Goal: Information Seeking & Learning: Learn about a topic

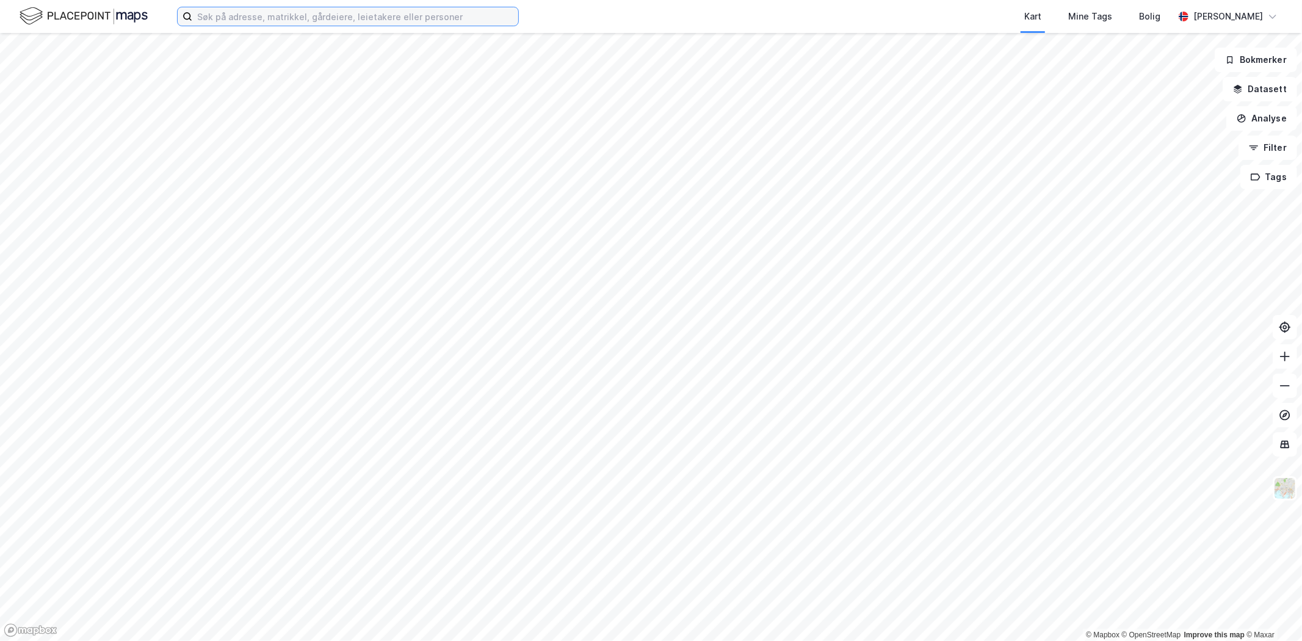
click at [312, 21] on input at bounding box center [355, 16] width 326 height 18
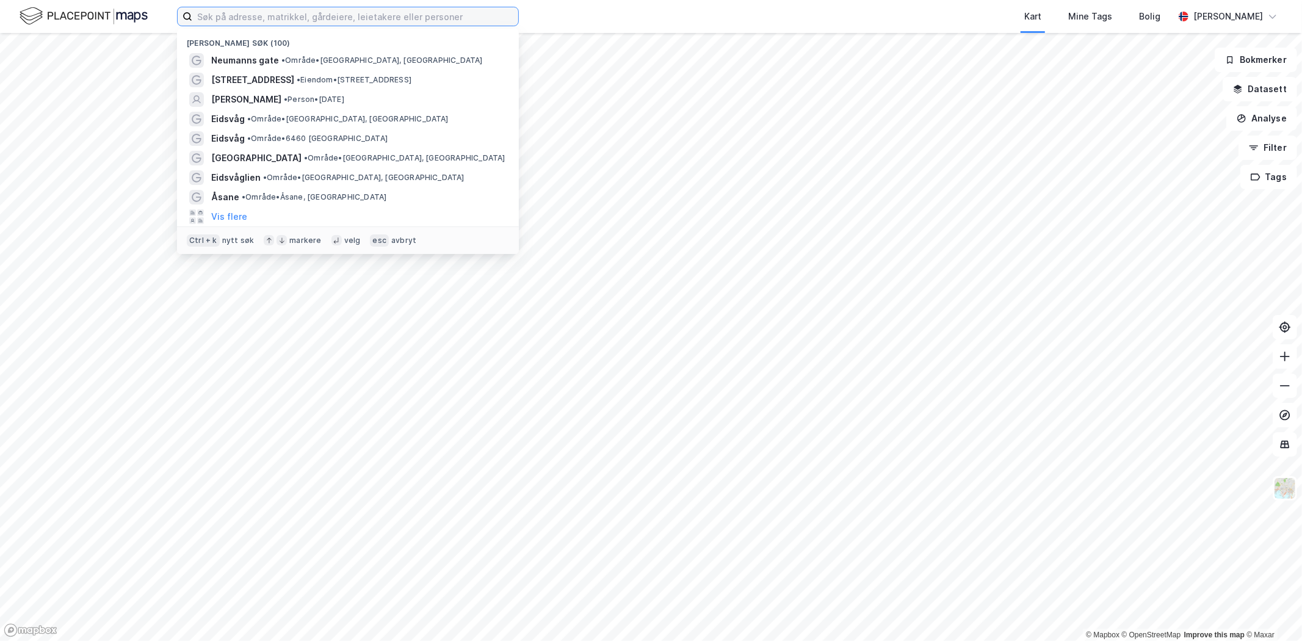
click at [284, 14] on input at bounding box center [355, 16] width 326 height 18
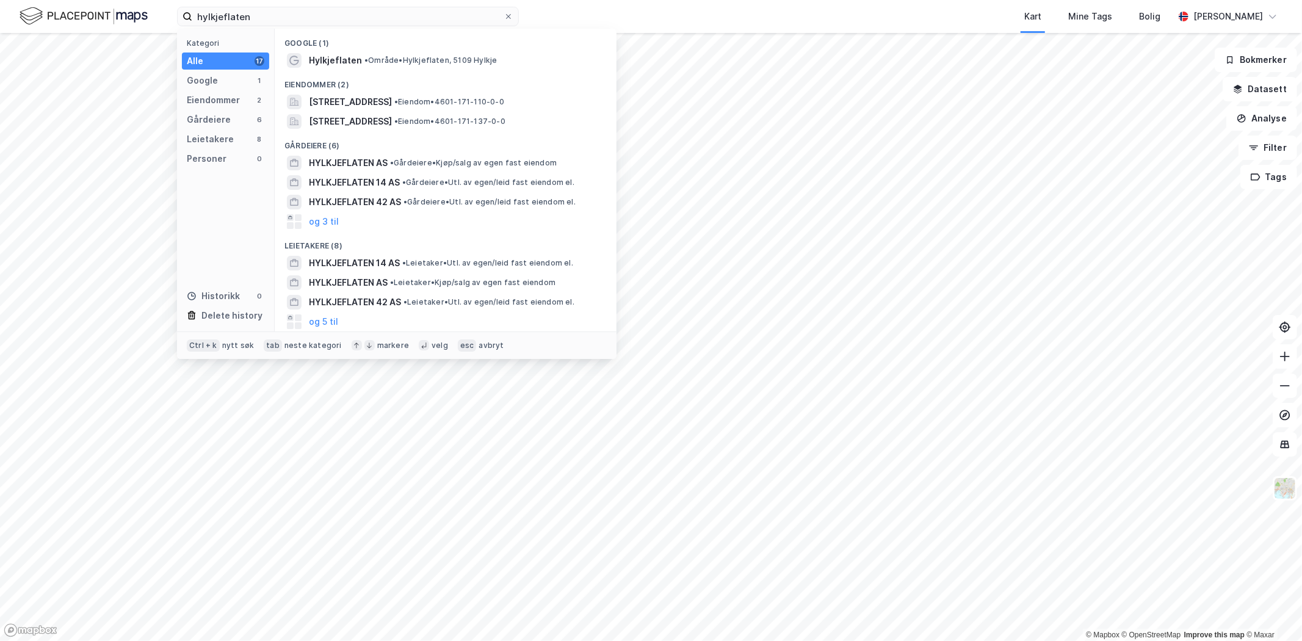
click at [395, 64] on span "• Område • Hylkjeflaten, 5109 Hylkje" at bounding box center [430, 61] width 133 height 10
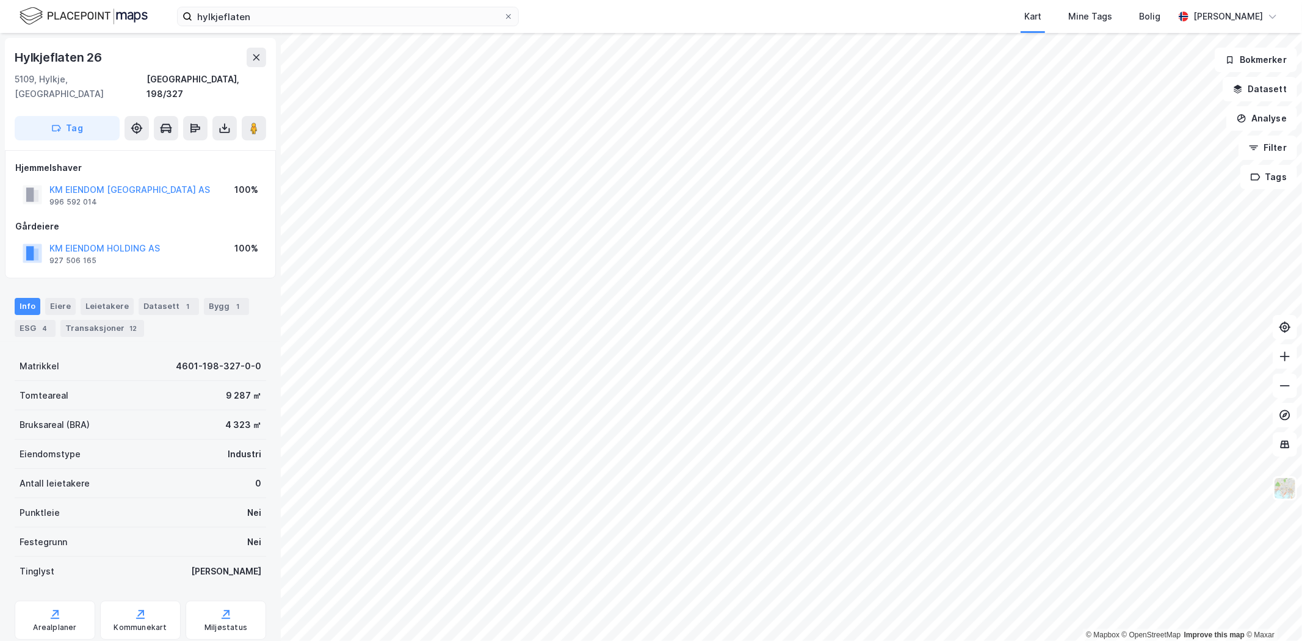
click at [88, 298] on div "Leietakere" at bounding box center [107, 306] width 53 height 17
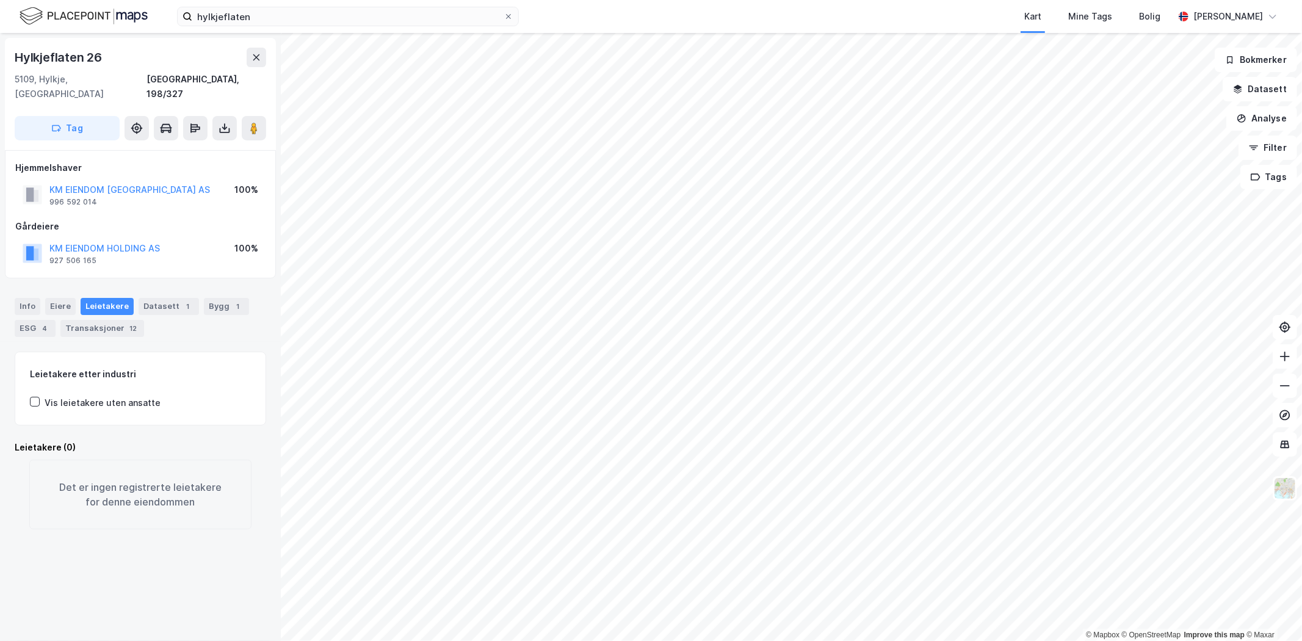
click at [255, 122] on image at bounding box center [253, 128] width 7 height 12
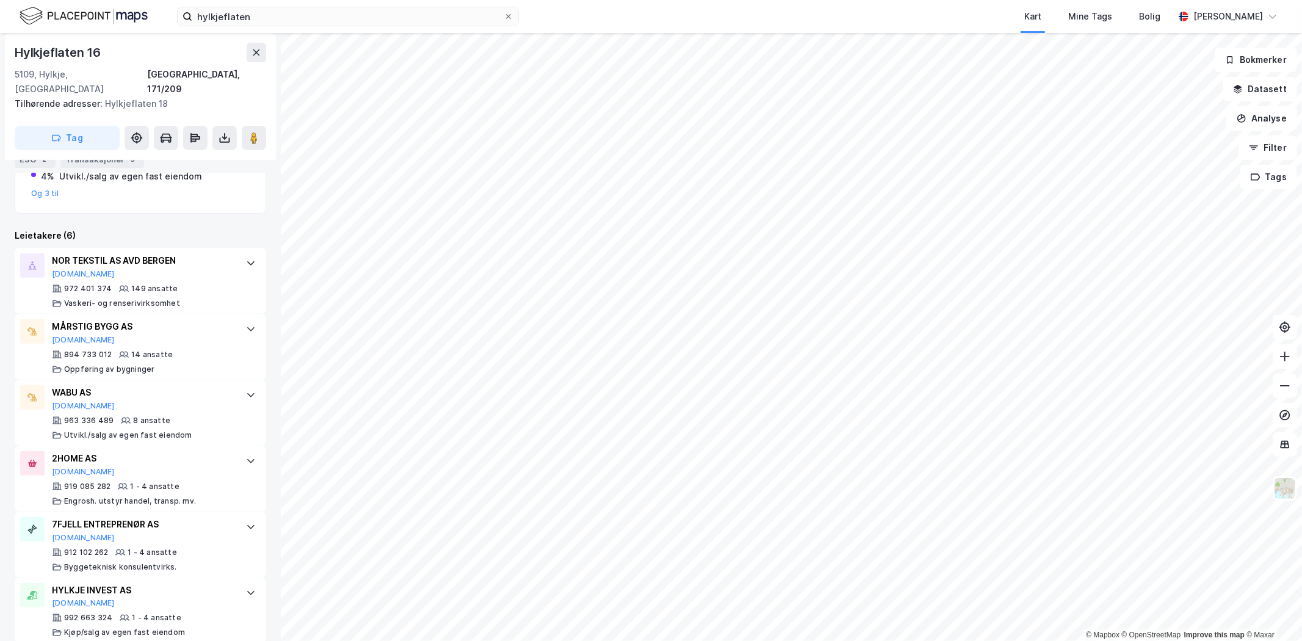
scroll to position [341, 0]
click at [243, 15] on input "hylkjeflaten" at bounding box center [347, 16] width 311 height 18
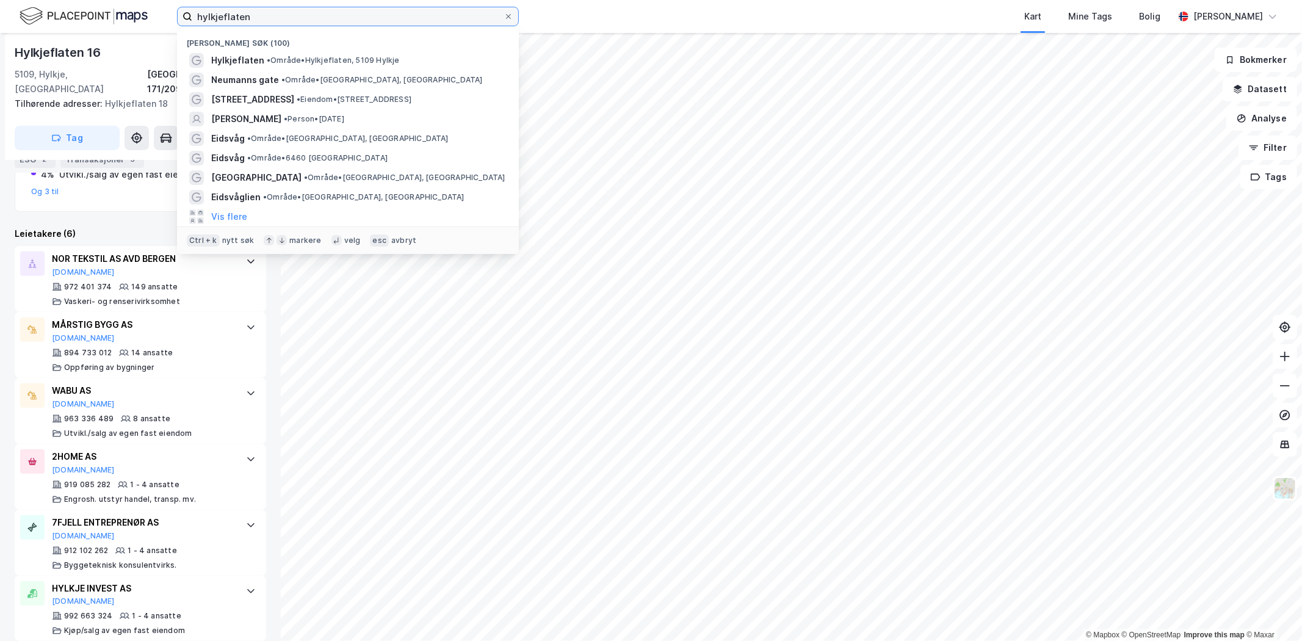
click at [243, 15] on input "hylkjeflaten" at bounding box center [347, 16] width 311 height 18
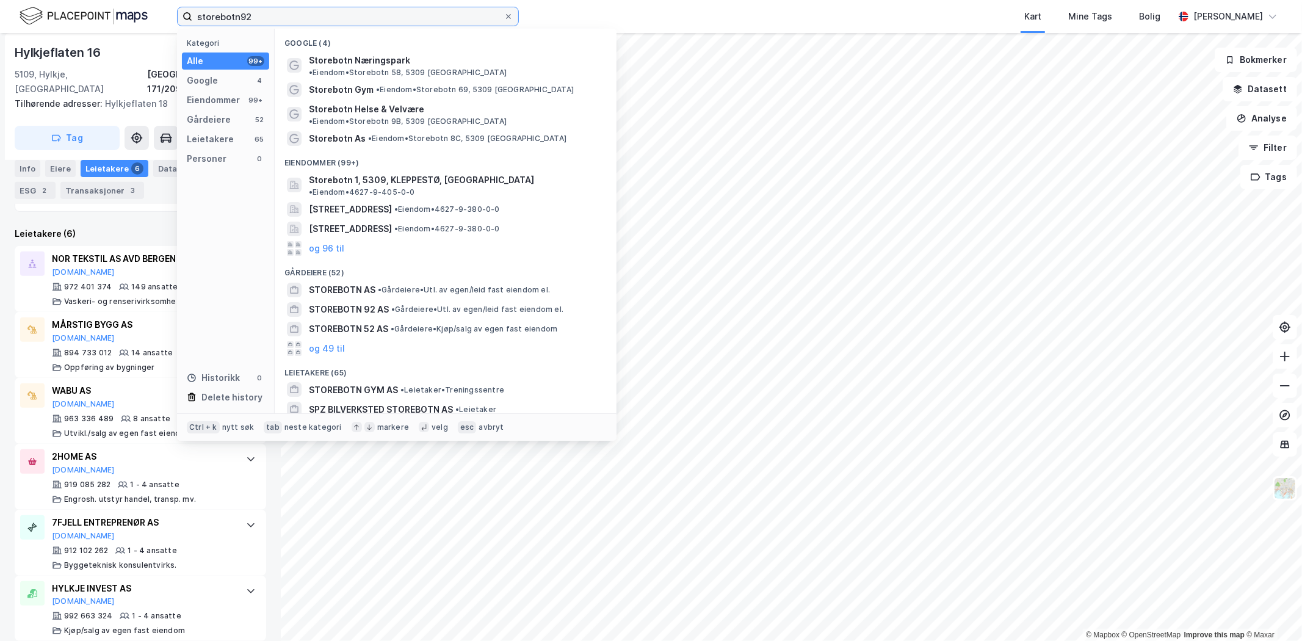
click at [240, 12] on input "storebotn92" at bounding box center [347, 16] width 311 height 18
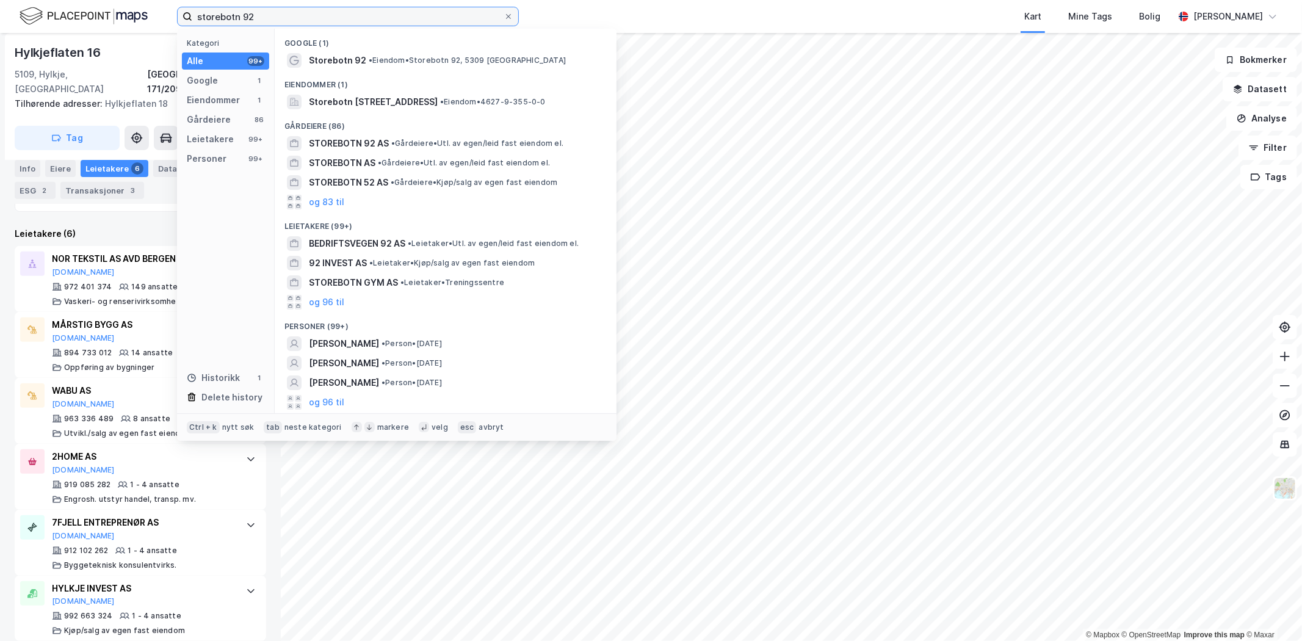
click at [275, 11] on input "storebotn 92" at bounding box center [347, 16] width 311 height 18
type input "storebotn 92"
click at [322, 63] on span "Storebotn 92" at bounding box center [337, 60] width 57 height 15
